Goal: Transaction & Acquisition: Subscribe to service/newsletter

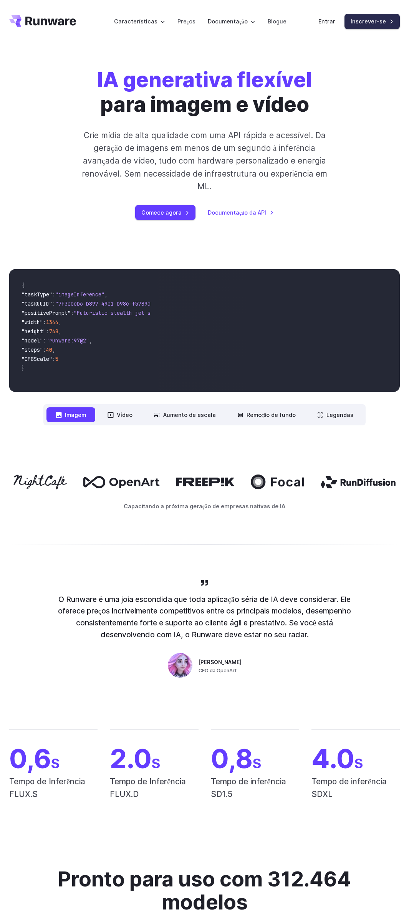
click at [376, 21] on font "Inscrever-se" at bounding box center [367, 21] width 35 height 7
click at [248, 214] on font "Documentação da API" at bounding box center [237, 212] width 58 height 7
click at [329, 20] on font "Entrar" at bounding box center [326, 21] width 17 height 7
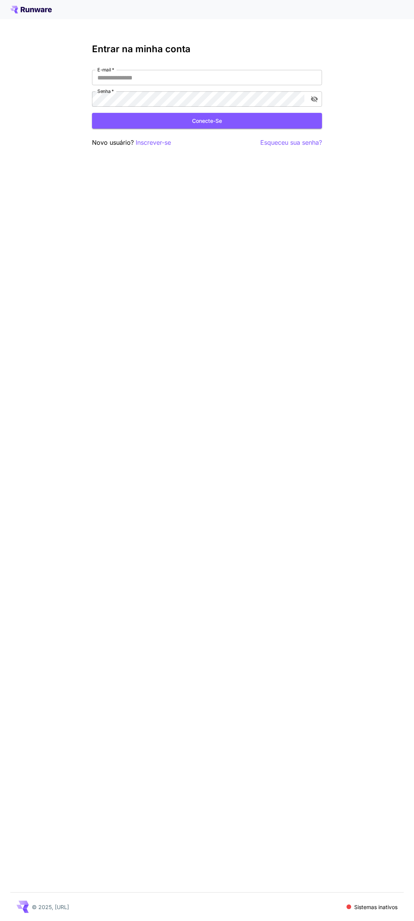
click at [151, 140] on font "Inscrever-se" at bounding box center [153, 143] width 35 height 8
